Goal: Navigation & Orientation: Find specific page/section

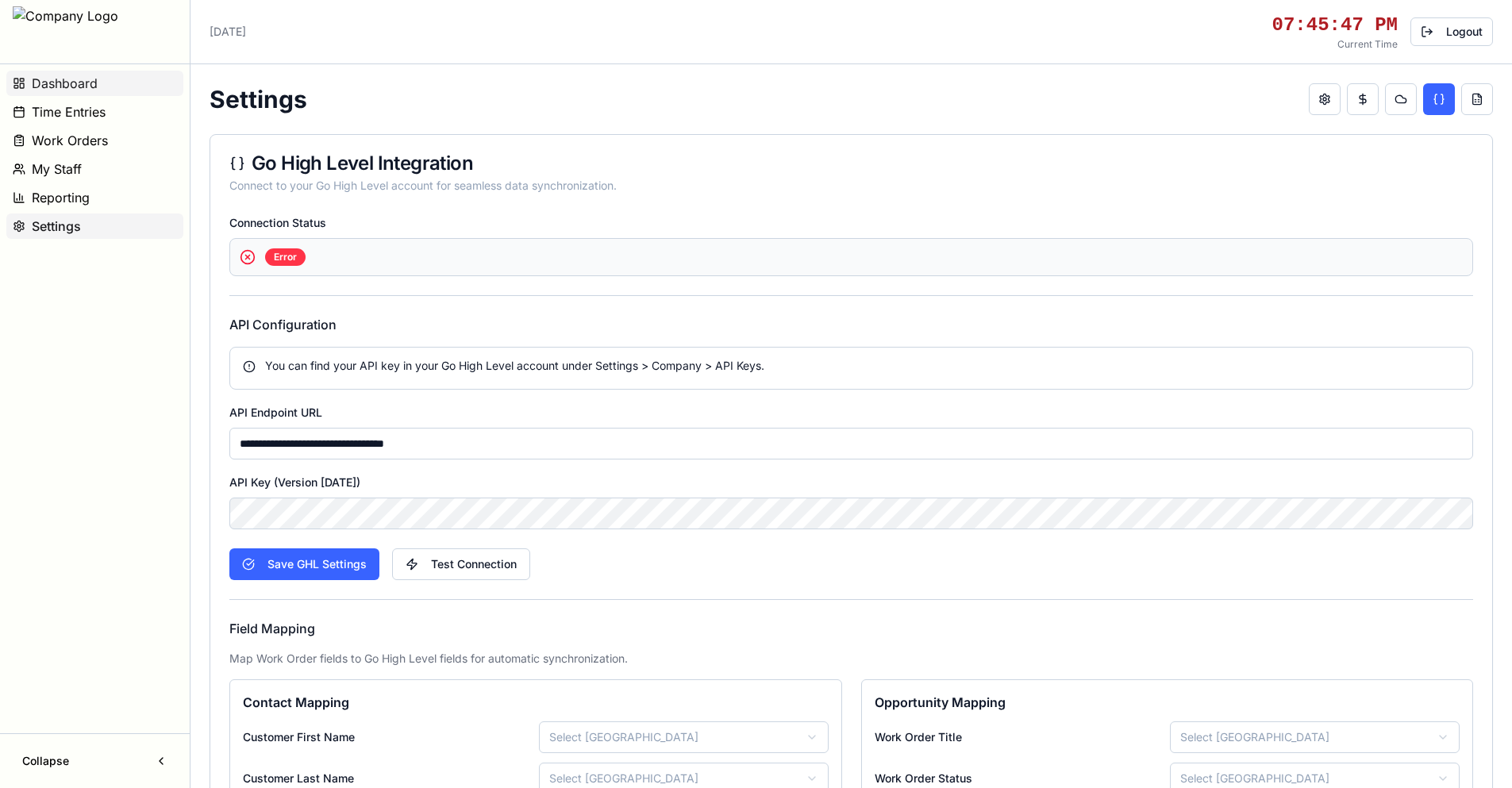
click at [67, 84] on span "Dashboard" at bounding box center [65, 83] width 66 height 19
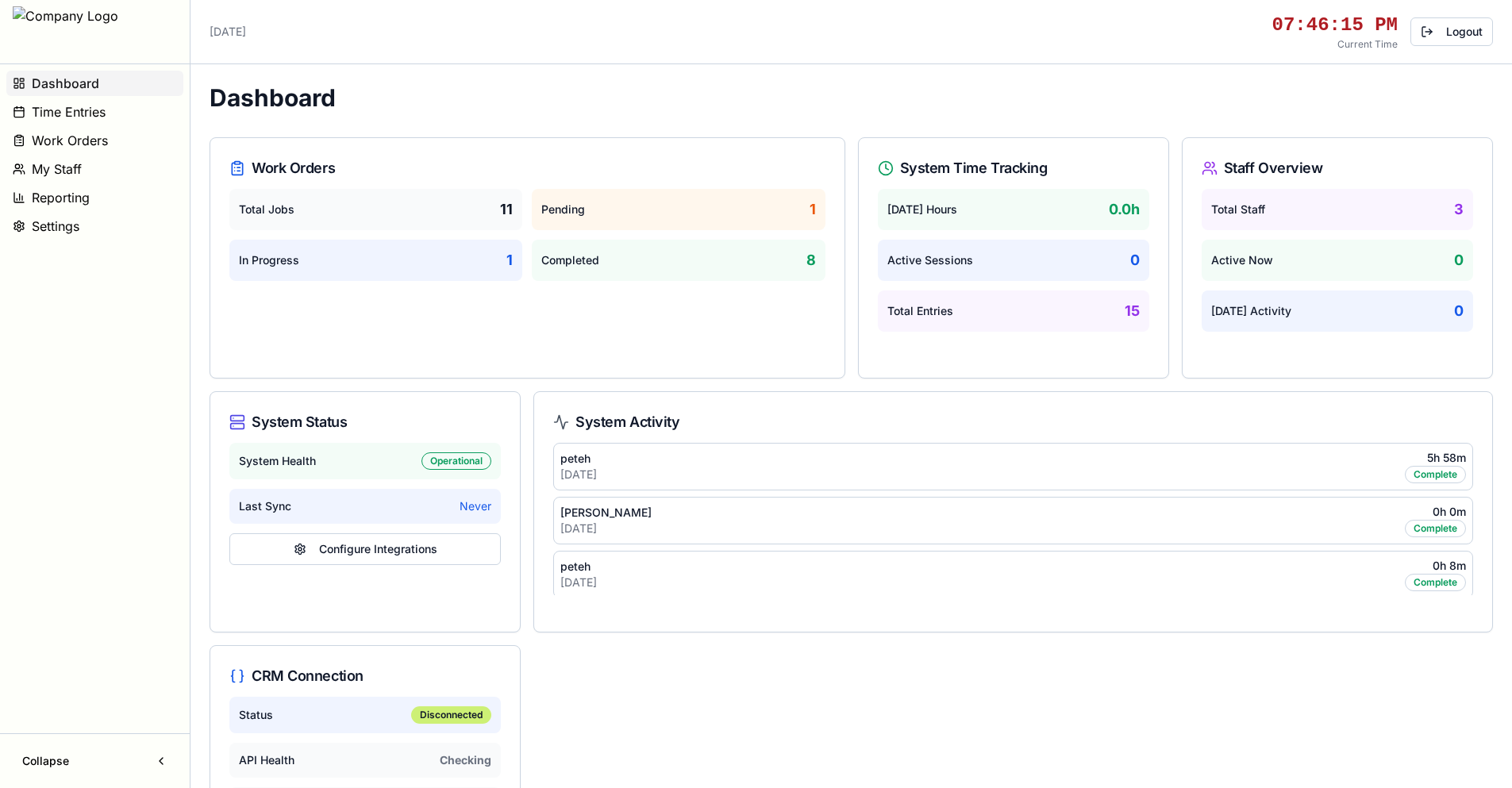
click at [72, 234] on span "Settings" at bounding box center [56, 226] width 48 height 19
